Goal: Task Accomplishment & Management: Manage account settings

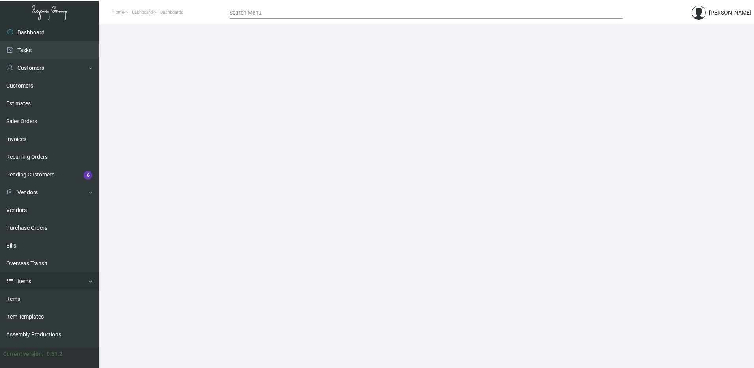
drag, startPoint x: 30, startPoint y: 298, endPoint x: 48, endPoint y: 284, distance: 22.4
click at [30, 298] on link "Items" at bounding box center [49, 299] width 99 height 18
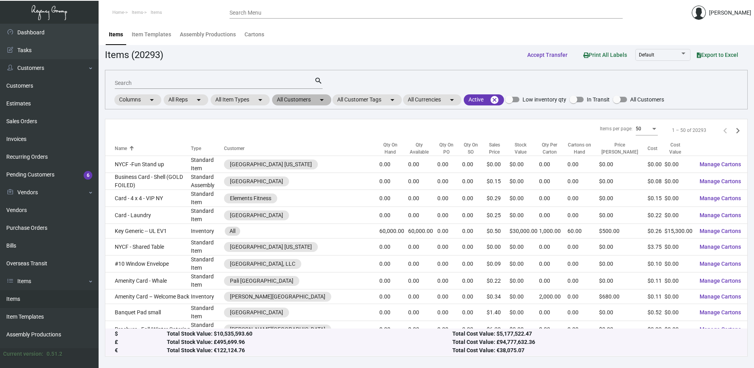
click at [310, 101] on mat-chip "All Customers arrow_drop_down" at bounding box center [301, 99] width 59 height 11
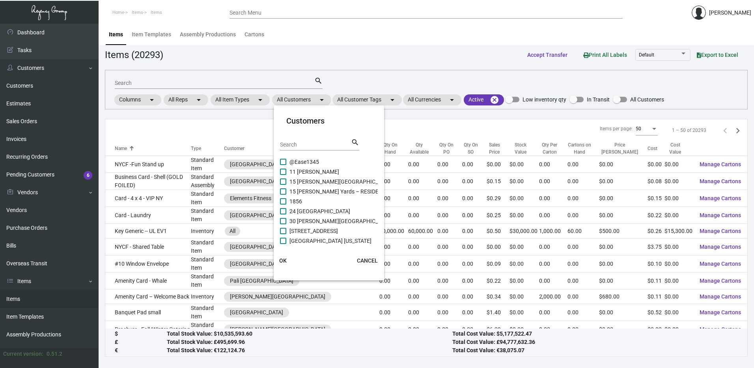
click at [311, 145] on input "Search" at bounding box center [315, 145] width 71 height 6
paste input "Hollywood Volume"
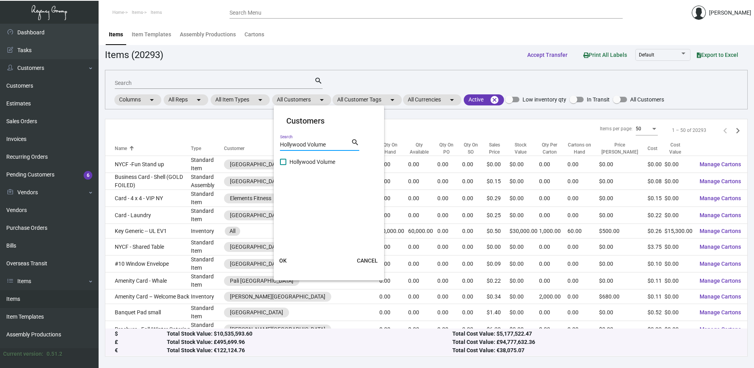
type input "Hollywood Volume"
click at [284, 163] on span at bounding box center [283, 162] width 6 height 6
click at [283, 165] on input "Hollywood Volume" at bounding box center [283, 165] width 0 height 0
checkbox input "true"
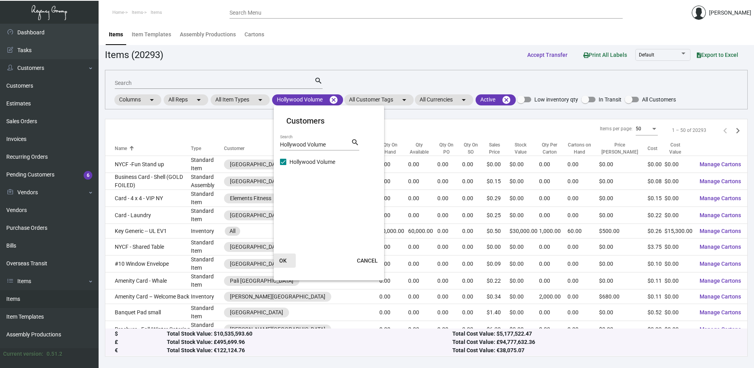
click at [289, 262] on button "OK" at bounding box center [283, 260] width 25 height 14
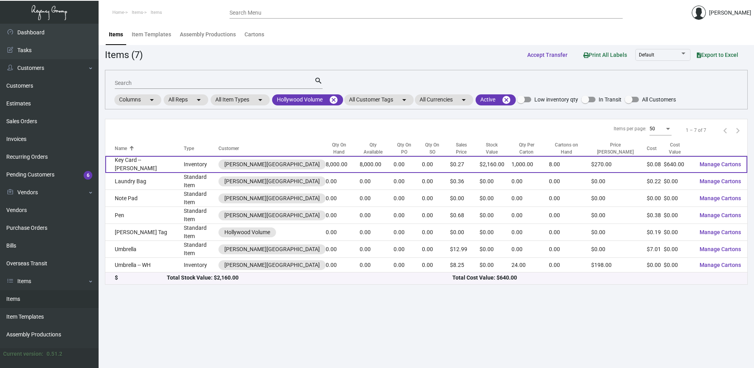
click at [169, 158] on td "Key Card -- [PERSON_NAME]" at bounding box center [144, 164] width 78 height 17
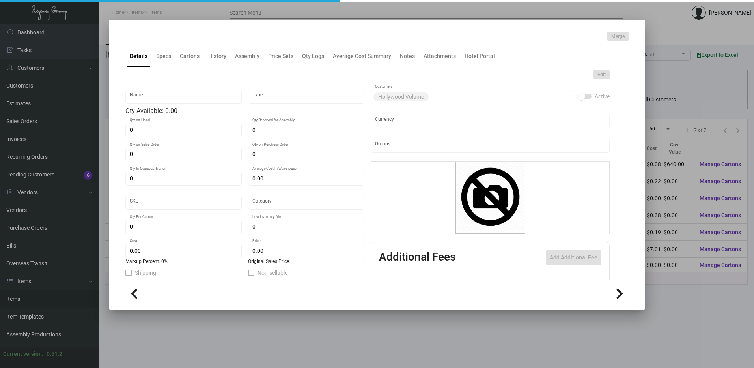
type input "Key Card -- [PERSON_NAME]"
type input "Inventory"
type input "8,000"
type input "7,500"
type input "$ 0.089"
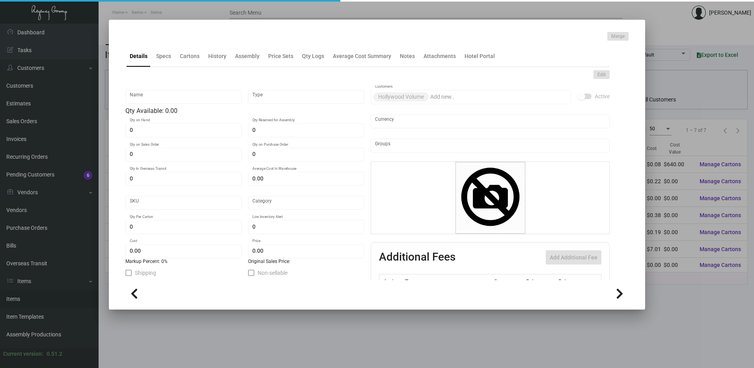
type input "Overseas"
type input "1,000"
type input "$ 0.08"
type input "$ 0.27"
checkbox input "true"
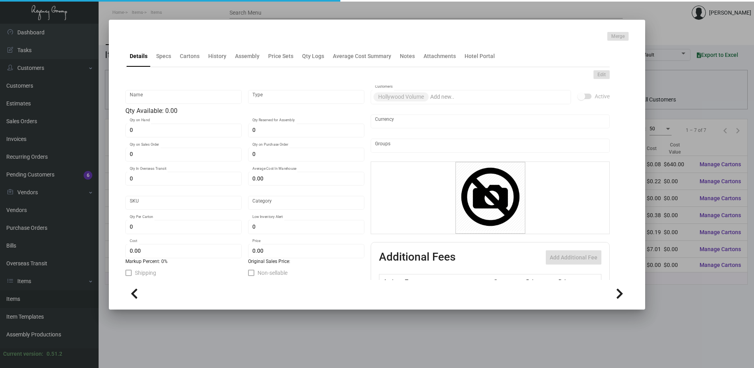
checkbox input "true"
type input "United States Dollar $"
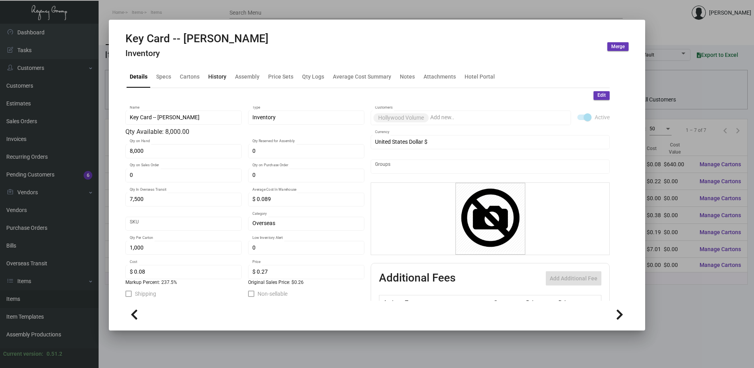
click at [226, 78] on div "History" at bounding box center [217, 76] width 24 height 19
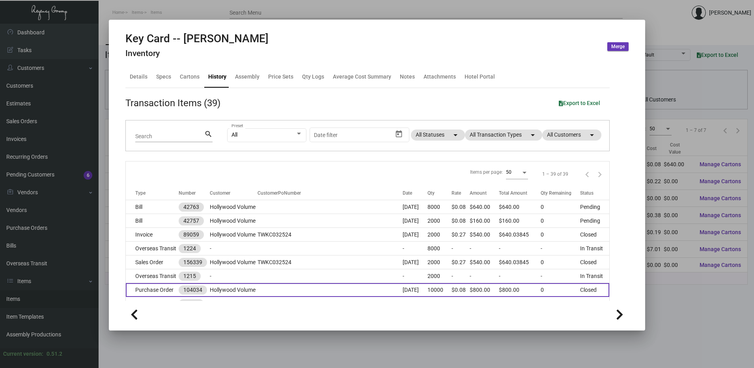
click at [162, 283] on td "Purchase Order" at bounding box center [152, 290] width 53 height 14
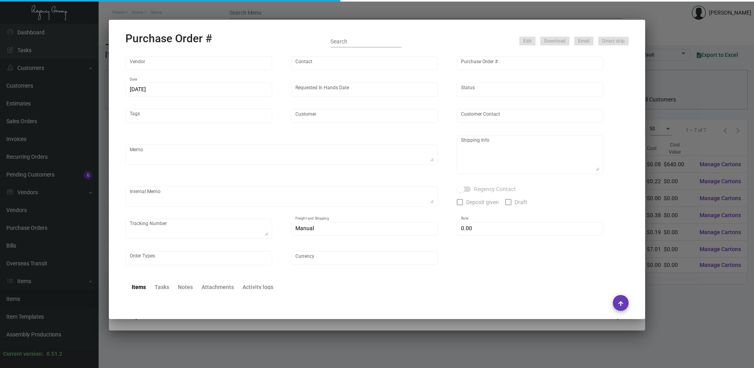
type input "CHENGDU MIND IOT TECHNOLOGY"
type input "[PERSON_NAME]"
type input "104034"
type input "[DATE]"
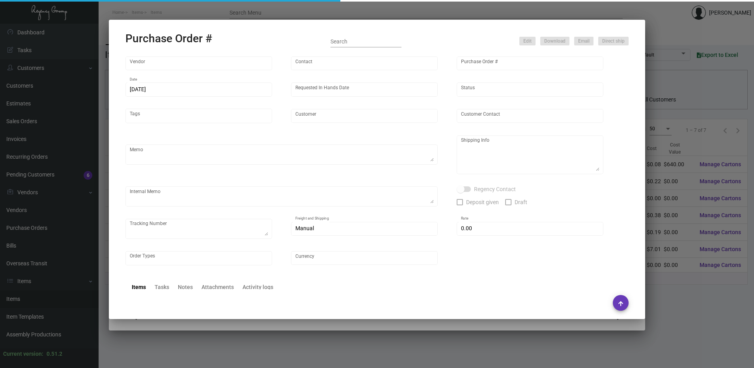
type input "Hollywood Volume"
type textarea "Please ship 2k by air to our LA warehouse and 8k by boat to our NJ warehouse."
type textarea "Regency Group LA [STREET_ADDRESS]"
checkbox input "true"
type input "$ 0.00"
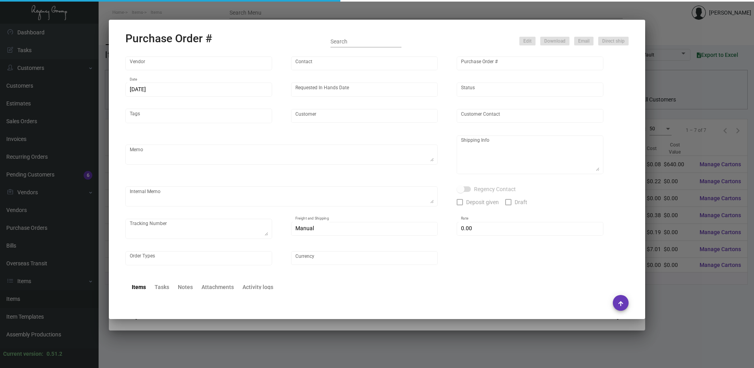
type input "United States Dollar $"
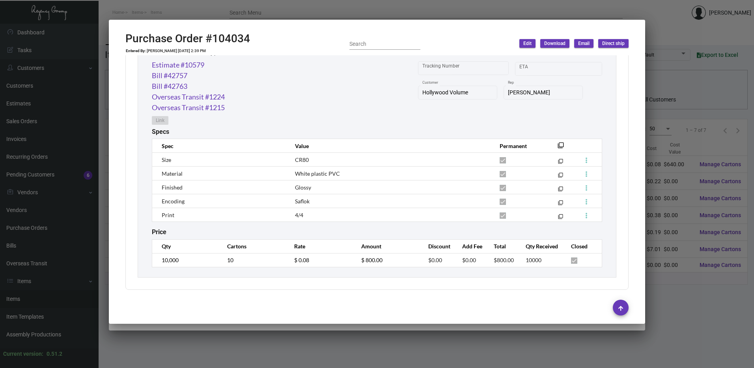
scroll to position [377, 0]
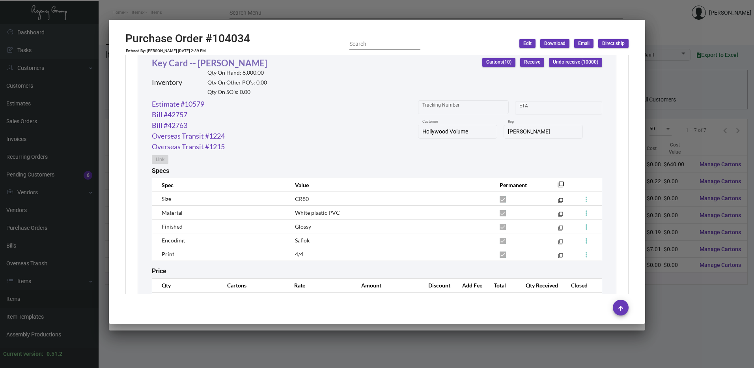
click at [241, 62] on link "Key Card -- [PERSON_NAME]" at bounding box center [210, 63] width 116 height 11
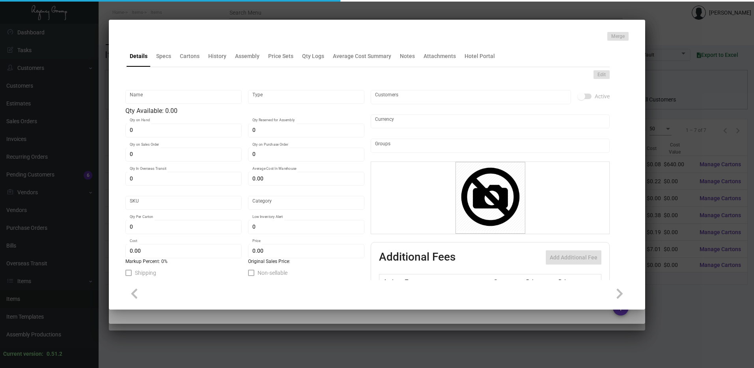
type input "Key Card -- [PERSON_NAME]"
type input "Inventory"
type input "8,000"
type input "7,500"
type input "$ 0.089"
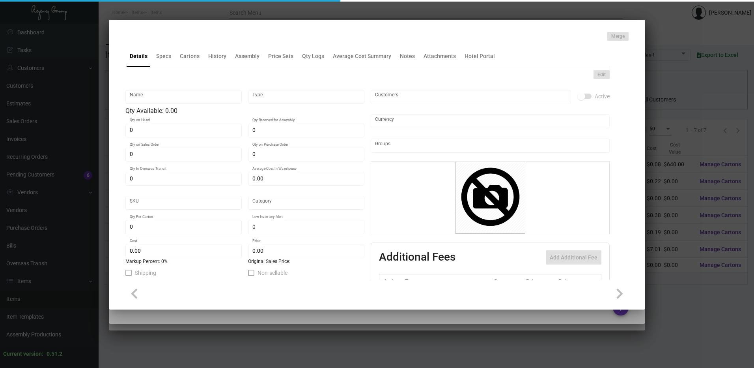
type input "Overseas"
type input "1,000"
type input "$ 0.08"
type input "$ 0.27"
checkbox input "true"
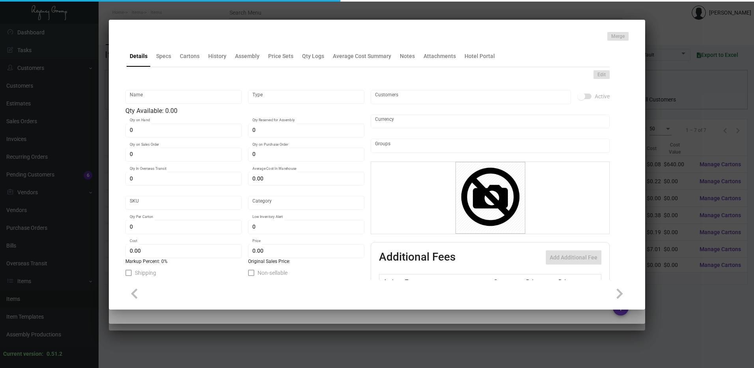
checkbox input "true"
type input "United States Dollar $"
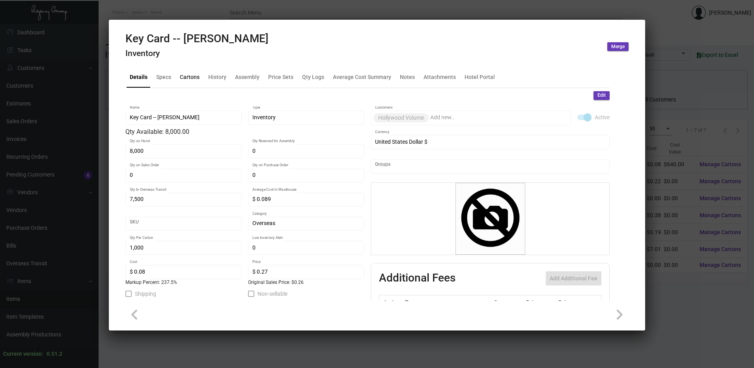
click at [192, 75] on div "Cartons" at bounding box center [190, 77] width 20 height 8
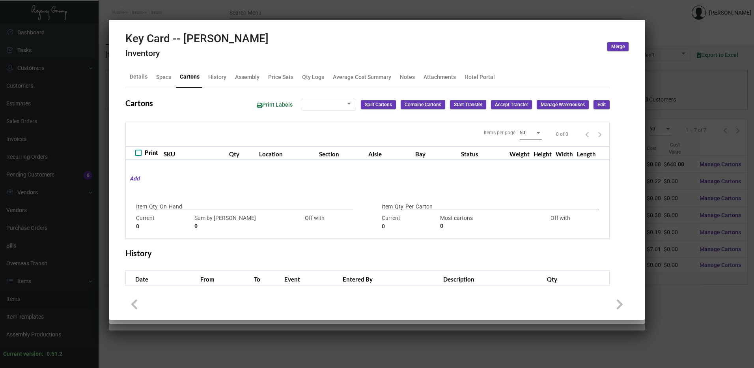
type input "8,000"
type input "9000"
type input "-1000"
type input "1,000"
type input "1000"
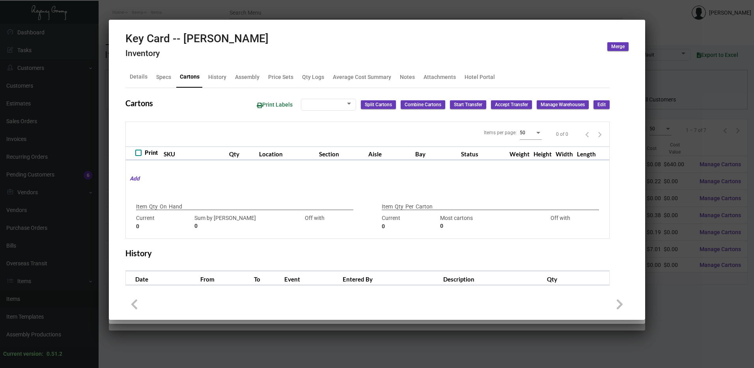
type input "0"
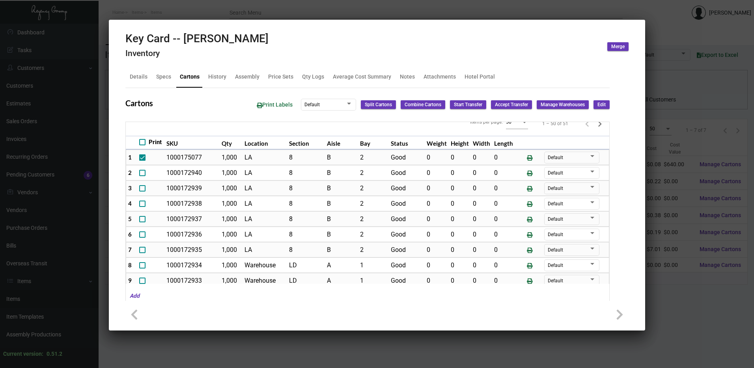
scroll to position [0, 0]
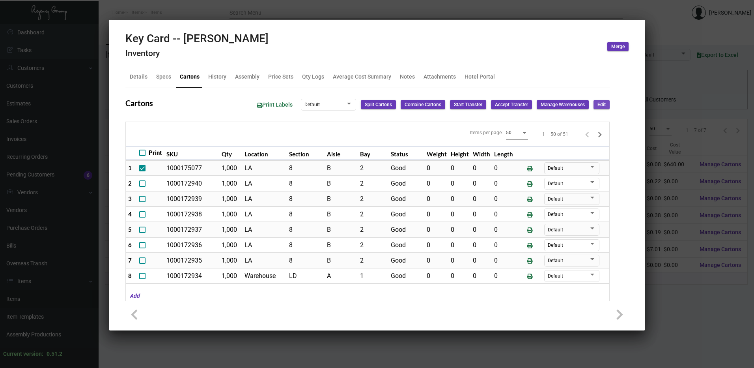
drag, startPoint x: 592, startPoint y: 106, endPoint x: 258, endPoint y: 175, distance: 342.0
click at [598, 105] on span "Edit" at bounding box center [602, 104] width 8 height 7
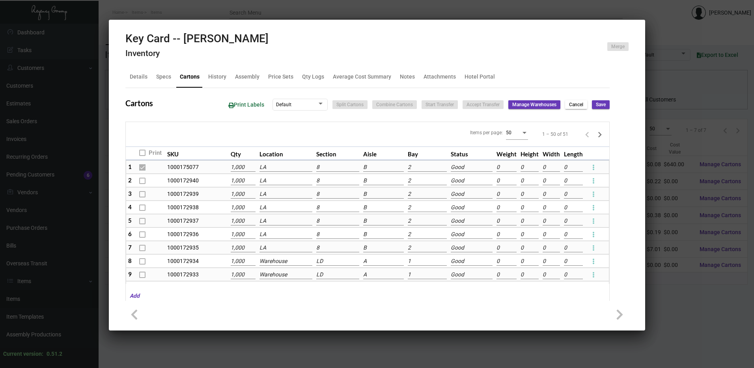
click at [276, 168] on input "LA" at bounding box center [286, 167] width 53 height 9
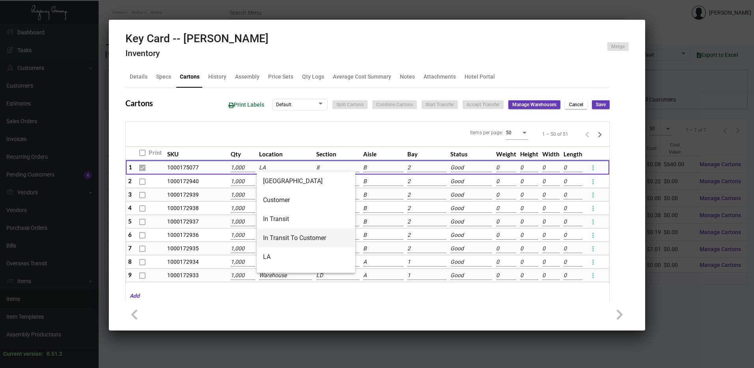
click at [286, 233] on span "In Transit To Customer" at bounding box center [306, 237] width 86 height 19
type input "In Transit To Customer"
click at [278, 180] on input "LA" at bounding box center [285, 181] width 53 height 9
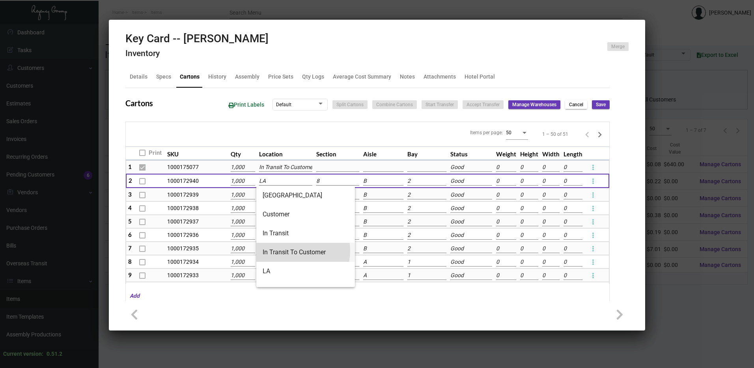
click at [293, 250] on span "In Transit To Customer" at bounding box center [306, 252] width 86 height 19
type input "In Transit To Customer"
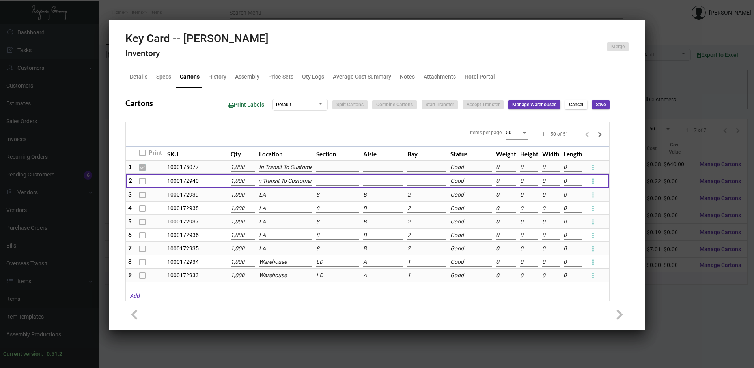
click at [598, 105] on span "Save" at bounding box center [601, 104] width 10 height 7
checkbox input "false"
type input "0"
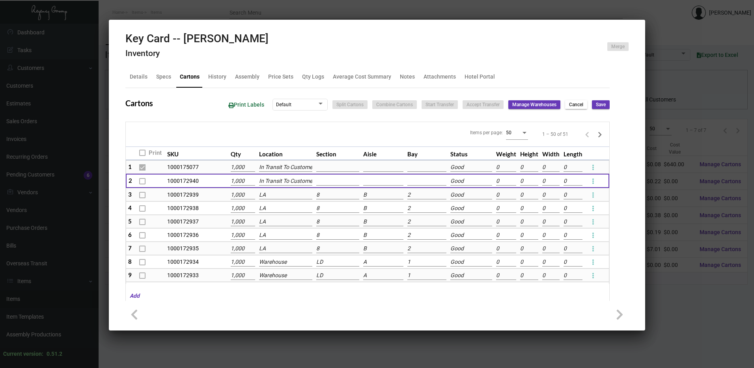
type input "0"
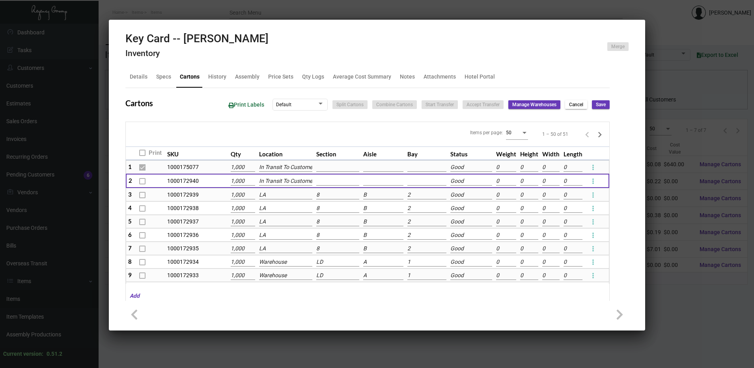
type input "0"
checkbox input "false"
type input "0"
checkbox input "false"
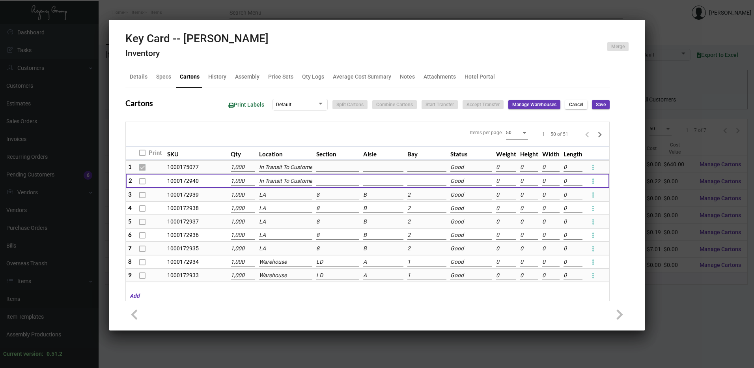
type input "0"
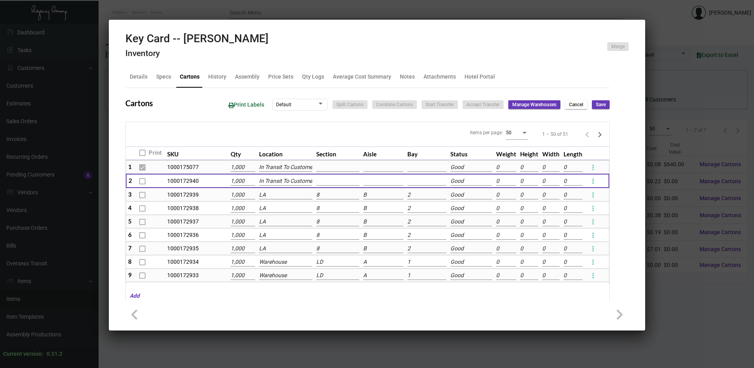
type input "0"
checkbox input "false"
type input "0"
checkbox input "false"
type input "0"
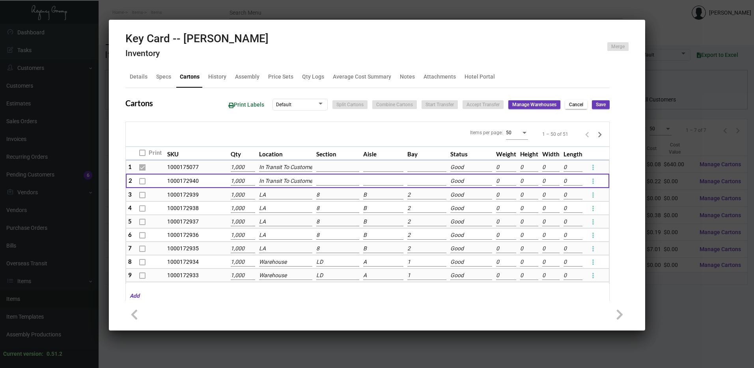
checkbox input "false"
type input "0"
checkbox input "false"
type input "0"
checkbox input "false"
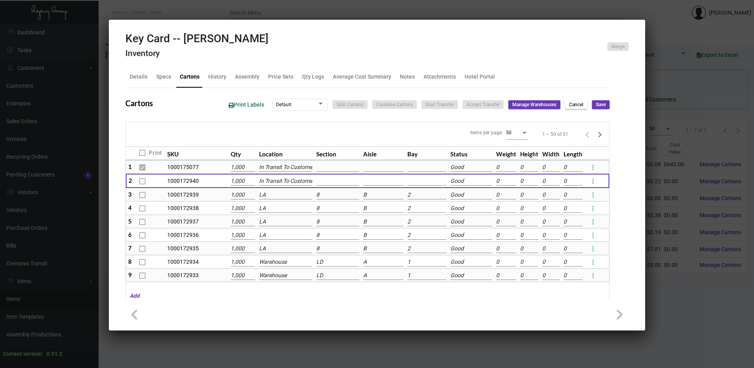
type input "0"
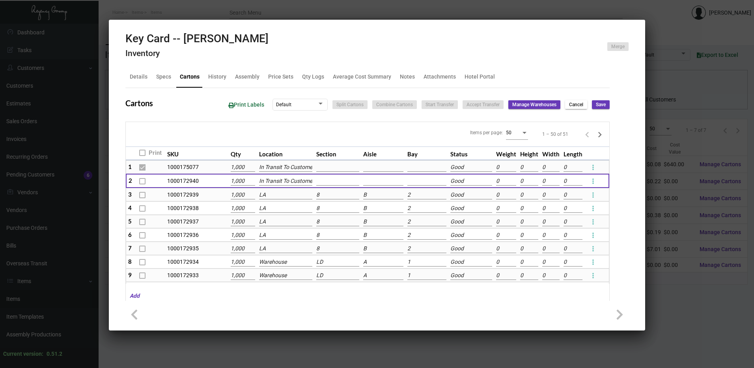
type input "0"
checkbox input "false"
type input "0"
checkbox input "false"
type input "0"
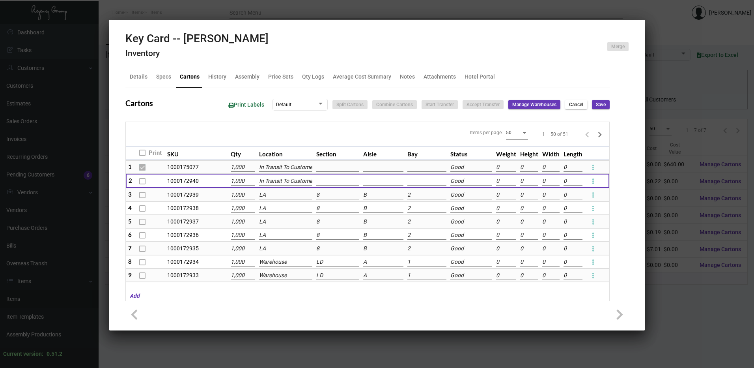
checkbox input "false"
type input "0"
checkbox input "false"
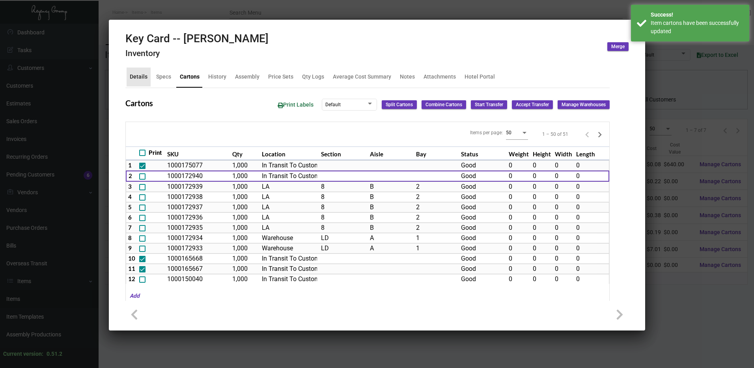
click at [144, 74] on div "Details" at bounding box center [139, 77] width 18 height 8
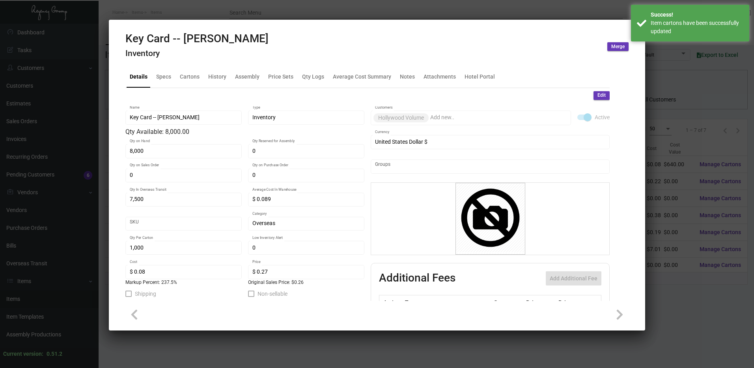
click at [599, 97] on span "Edit" at bounding box center [602, 95] width 8 height 7
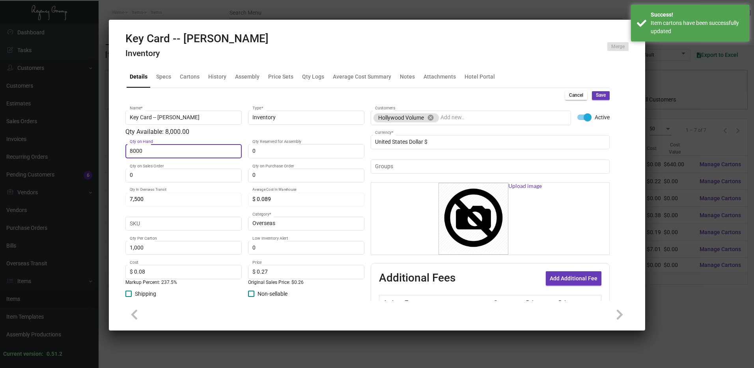
click at [131, 152] on input "8000" at bounding box center [184, 151] width 108 height 6
click at [604, 95] on mat-tab-group "Details Specs Cartons History Assembly Price Sets Qty Logs Average Cost Summary…" at bounding box center [367, 181] width 503 height 239
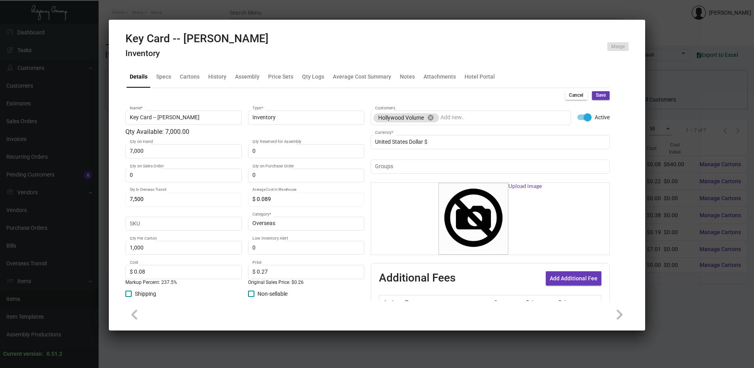
click at [601, 95] on button "Save" at bounding box center [601, 95] width 18 height 9
